Goal: Task Accomplishment & Management: Use online tool/utility

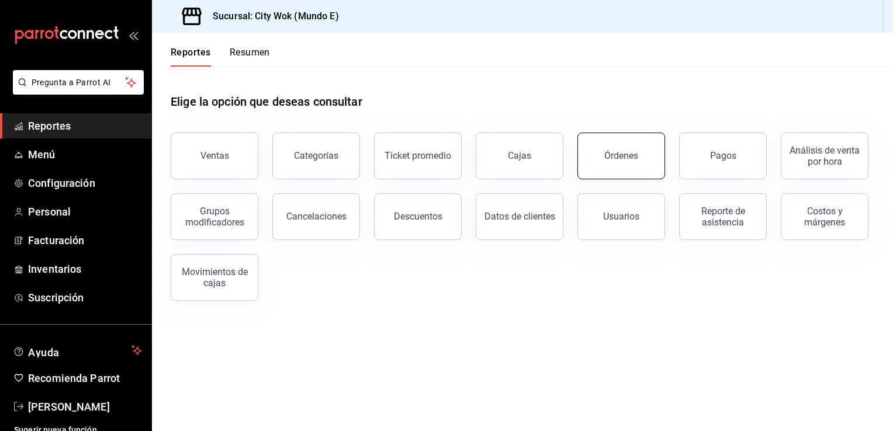
click at [618, 157] on div "Órdenes" at bounding box center [621, 155] width 34 height 11
click at [628, 157] on div "Órdenes" at bounding box center [621, 155] width 34 height 11
